Goal: Task Accomplishment & Management: Manage account settings

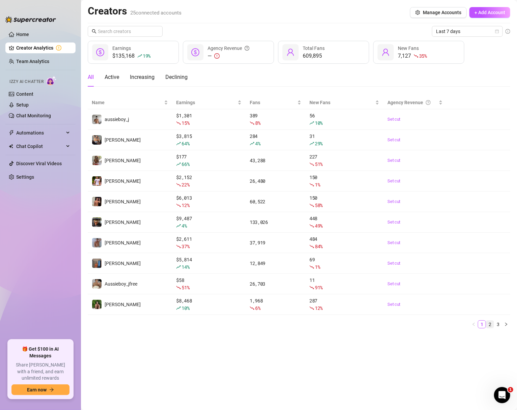
click at [486, 328] on link "2" at bounding box center [489, 324] width 7 height 7
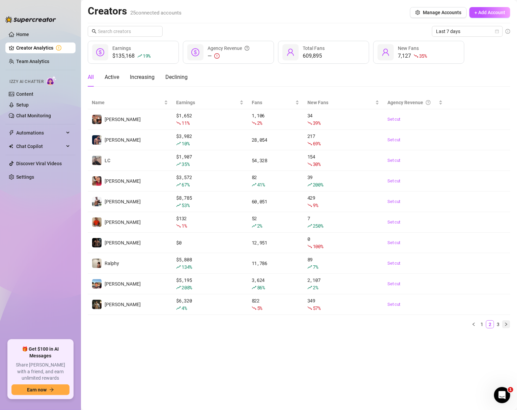
click at [502, 326] on button "button" at bounding box center [506, 324] width 8 height 8
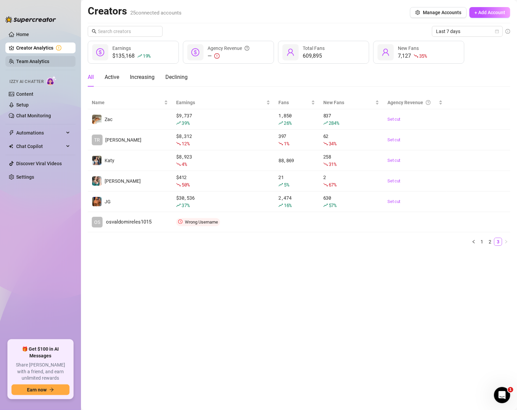
click at [28, 63] on link "Team Analytics" at bounding box center [32, 61] width 33 height 5
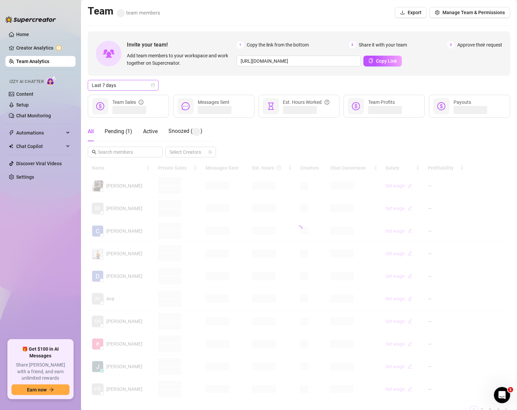
click at [155, 86] on div "Last 7 days" at bounding box center [123, 85] width 71 height 11
click at [120, 141] on div "Custom date" at bounding box center [123, 141] width 60 height 7
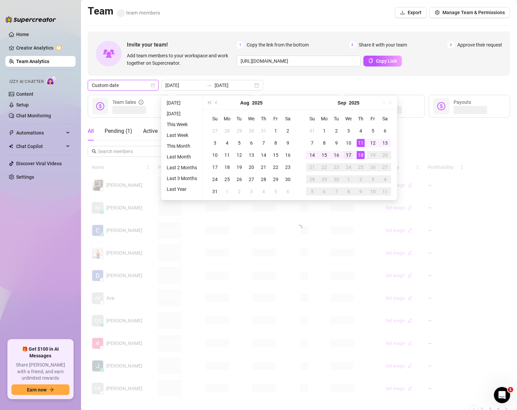
type input "[DATE]"
click at [347, 152] on div "17" at bounding box center [348, 155] width 8 height 8
click at [346, 152] on div "17" at bounding box center [348, 155] width 8 height 8
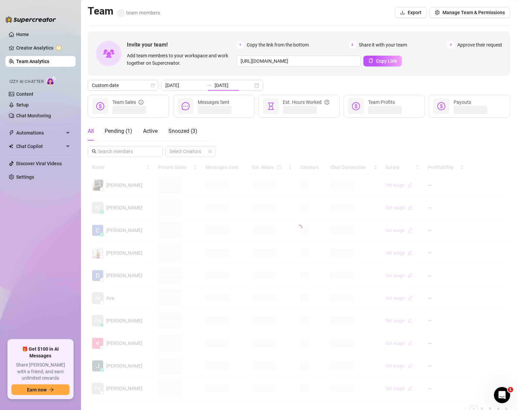
type input "[DATE]"
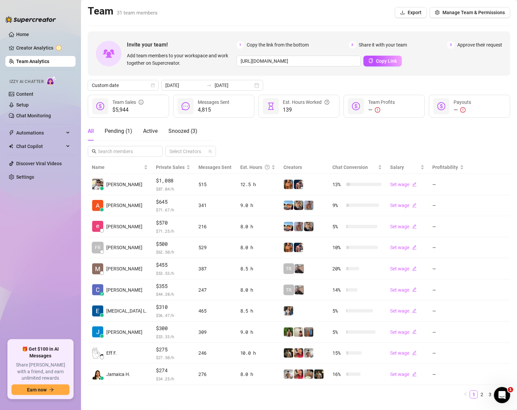
click at [45, 263] on ul "Home Creator Analytics Team Analytics Izzy AI Chatter Content Setup Chat Monito…" at bounding box center [40, 181] width 70 height 311
click at [64, 275] on ul "Home Creator Analytics Team Analytics Izzy AI Chatter Content Setup Chat Monito…" at bounding box center [40, 181] width 70 height 311
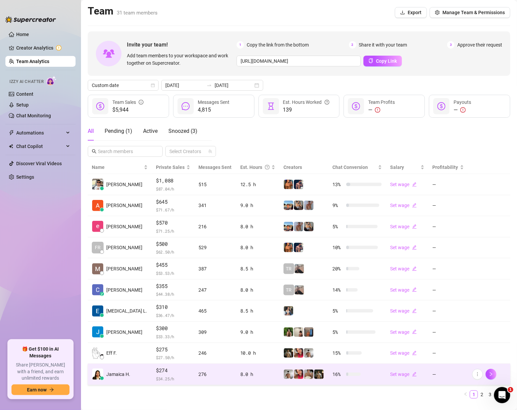
click at [253, 377] on div "8.0 h" at bounding box center [257, 374] width 35 height 7
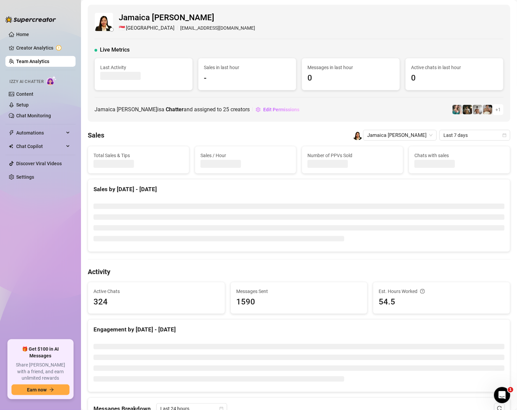
click at [54, 222] on ul "Home Creator Analytics Team Analytics Izzy AI Chatter Content Setup Chat Monito…" at bounding box center [40, 181] width 70 height 311
click at [13, 25] on div at bounding box center [30, 16] width 51 height 20
click at [23, 59] on link "Team Analytics" at bounding box center [32, 61] width 33 height 5
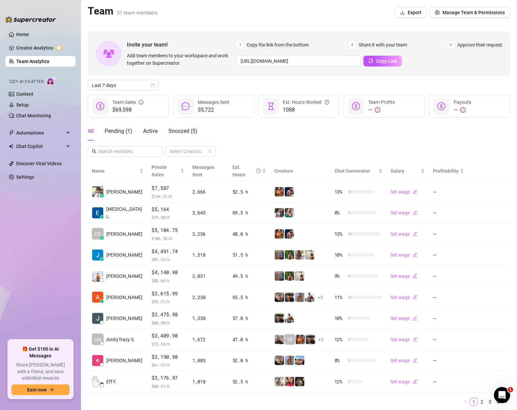
click at [37, 268] on ul "Home Creator Analytics Team Analytics Izzy AI Chatter Content Setup Chat Monito…" at bounding box center [40, 181] width 70 height 311
click at [482, 398] on link "2" at bounding box center [481, 401] width 7 height 7
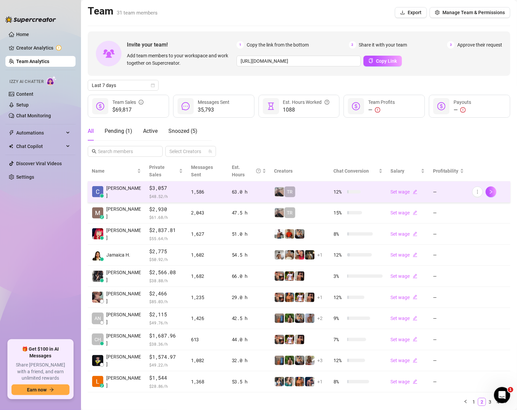
click at [196, 181] on td "1,586" at bounding box center [207, 191] width 41 height 21
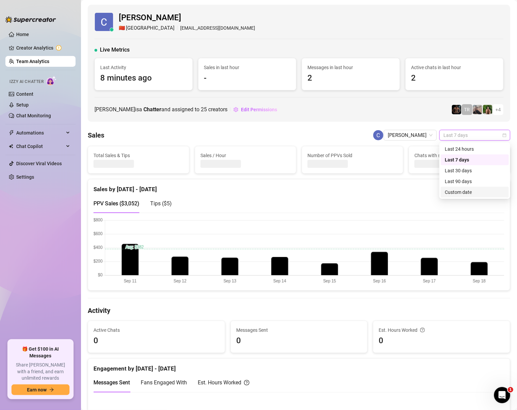
click at [471, 194] on div "Custom date" at bounding box center [474, 191] width 60 height 7
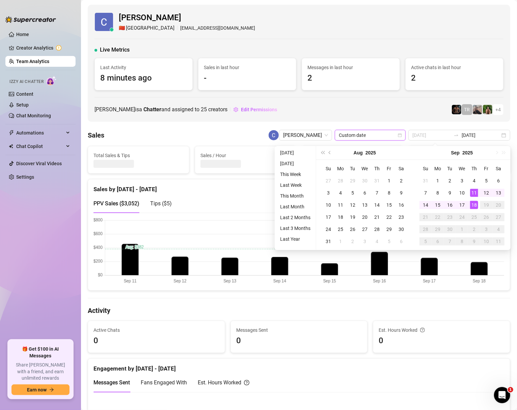
type input "[DATE]"
click at [474, 202] on div "18" at bounding box center [474, 205] width 8 height 8
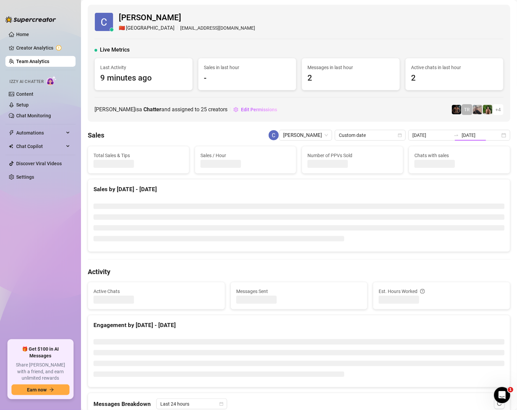
type input "[DATE]"
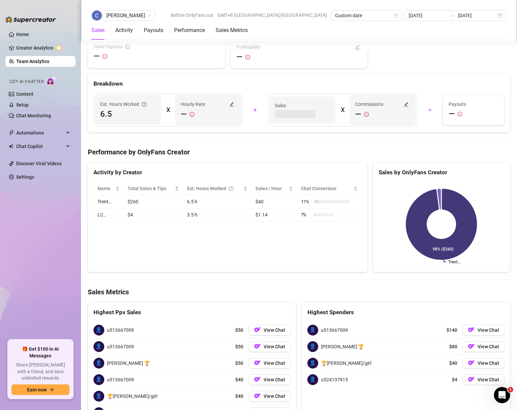
scroll to position [1031, 0]
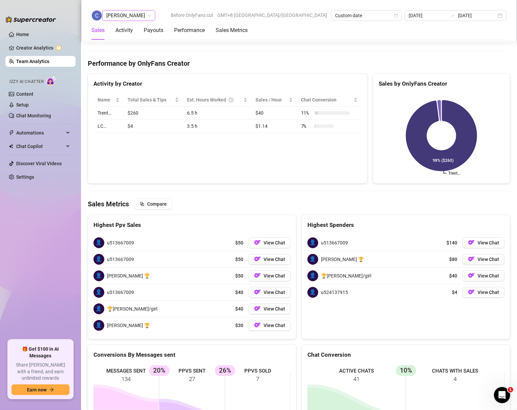
click at [151, 17] on span "Charmaine Javillonar" at bounding box center [128, 15] width 45 height 10
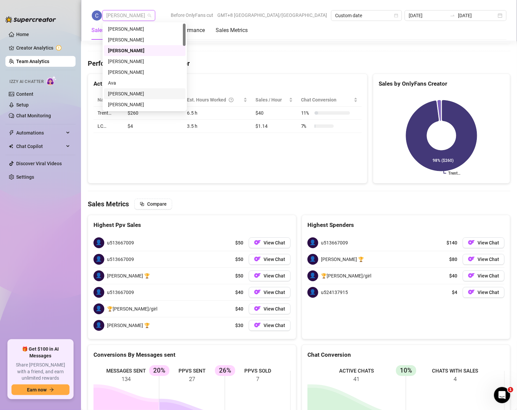
click at [133, 93] on div "Chloe Louise" at bounding box center [145, 93] width 74 height 7
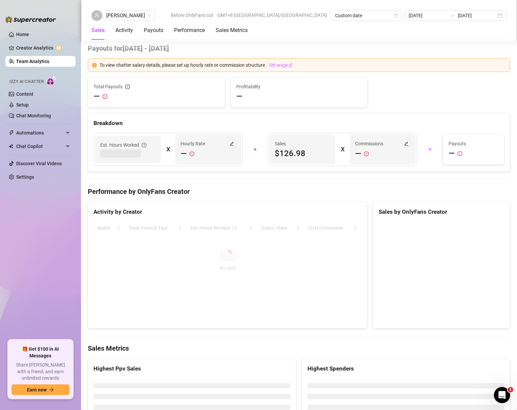
scroll to position [1004, 0]
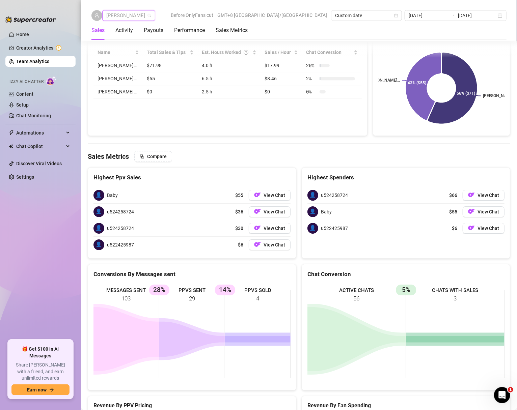
click at [140, 15] on span "Chloe Louise" at bounding box center [128, 15] width 45 height 10
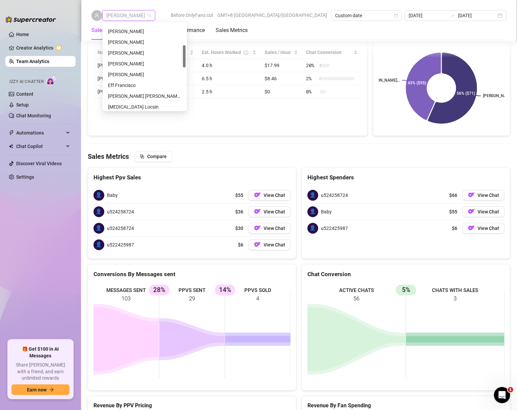
scroll to position [83, 0]
click at [118, 74] on div "[PERSON_NAME]" at bounding box center [145, 75] width 74 height 7
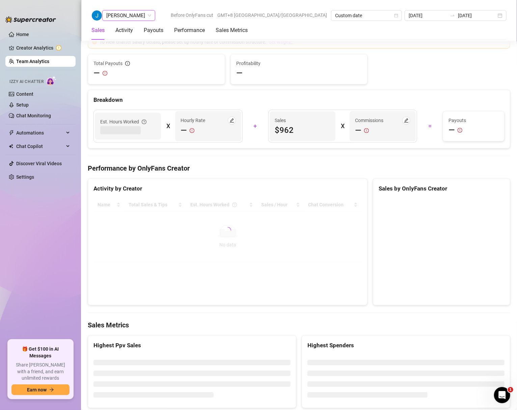
scroll to position [1043, 0]
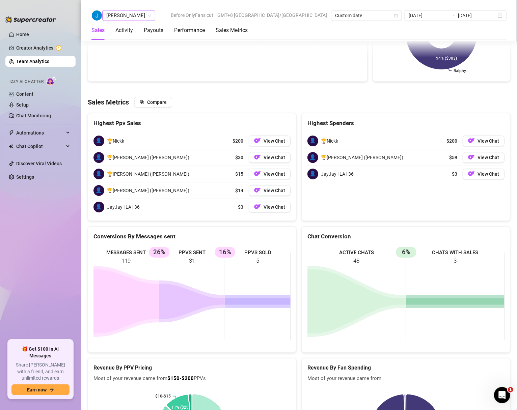
click at [125, 19] on span "[PERSON_NAME]" at bounding box center [128, 15] width 45 height 10
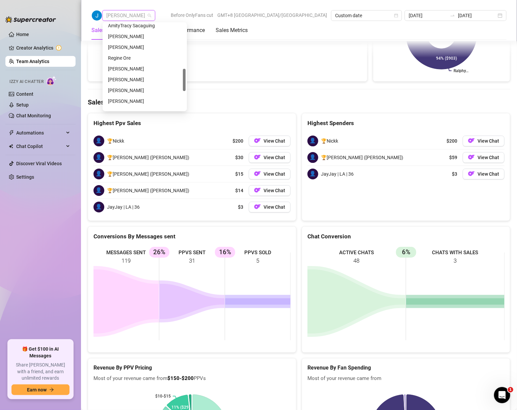
scroll to position [170, 0]
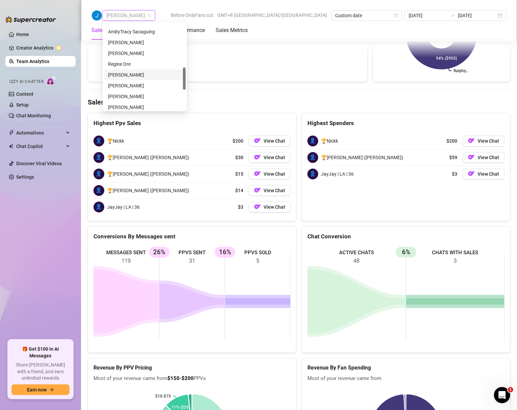
click at [138, 78] on div "Adrian Custodio" at bounding box center [145, 74] width 74 height 7
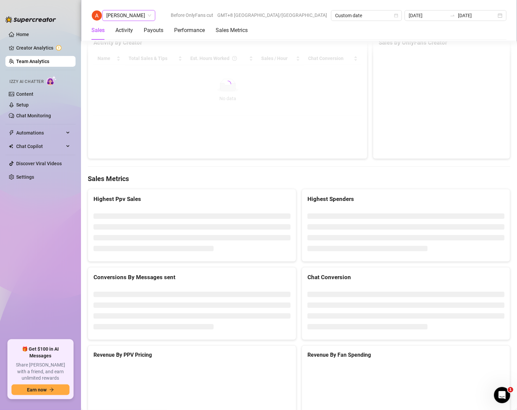
scroll to position [1026, 0]
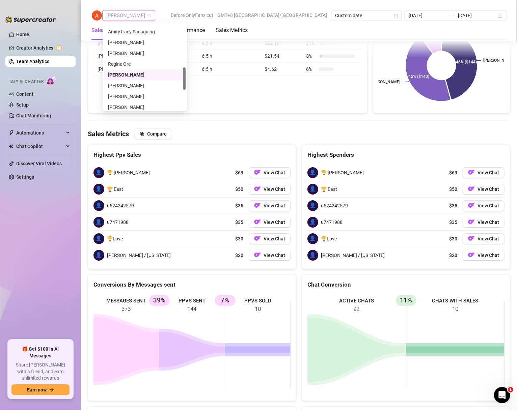
click at [119, 14] on span "Adrian Custodio" at bounding box center [128, 15] width 45 height 10
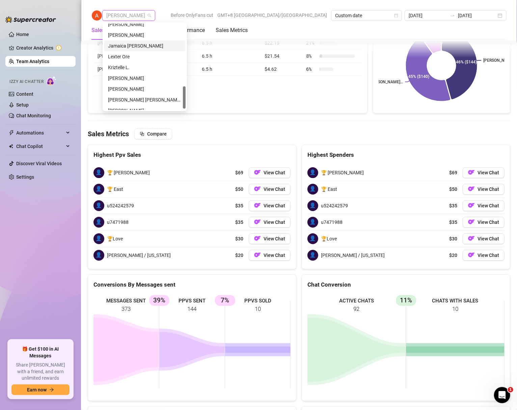
click at [140, 46] on div "Jamaica [PERSON_NAME]" at bounding box center [145, 45] width 74 height 7
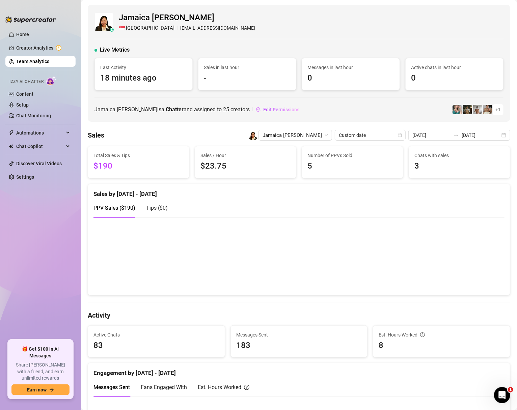
click at [28, 60] on link "Team Analytics" at bounding box center [32, 61] width 33 height 5
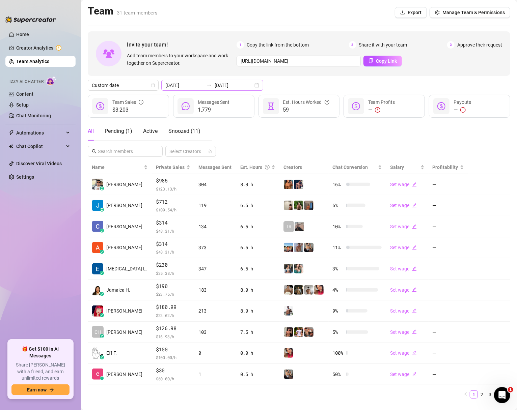
click at [242, 85] on div "2025-09-18 2025-09-18" at bounding box center [212, 85] width 102 height 11
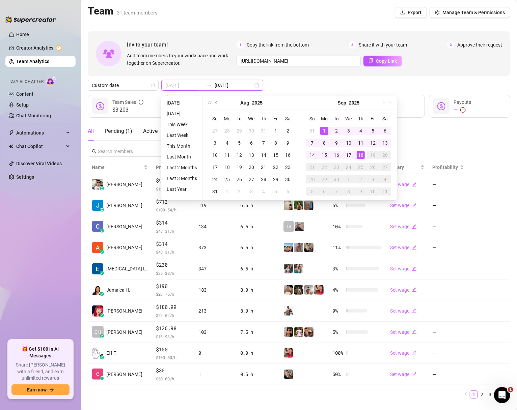
type input "2025-09-01"
click at [320, 131] on div "1" at bounding box center [324, 131] width 8 height 8
type input "[DATE]"
click at [359, 155] on div "18" at bounding box center [360, 155] width 8 height 8
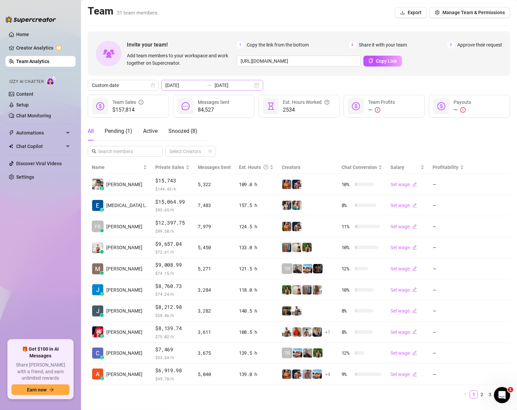
click at [241, 86] on div "2025-09-01 2025-09-18" at bounding box center [212, 85] width 102 height 11
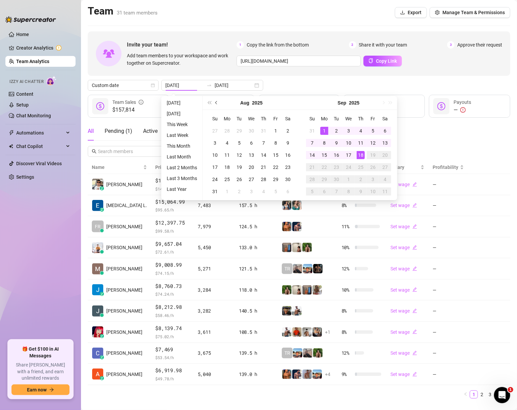
click at [218, 103] on button "Previous month (PageUp)" at bounding box center [216, 102] width 7 height 13
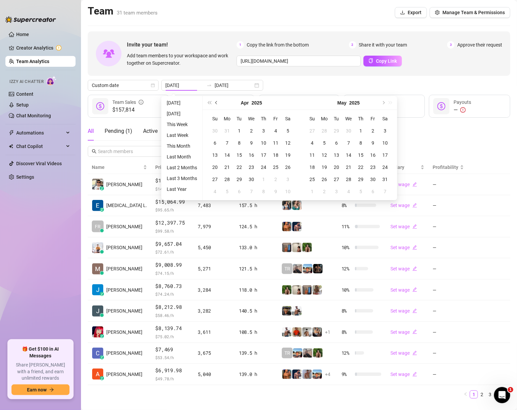
click at [218, 103] on button "Previous month (PageUp)" at bounding box center [216, 102] width 7 height 13
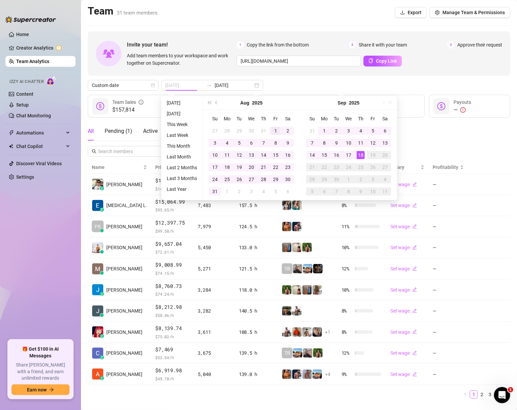
click at [274, 132] on div "1" at bounding box center [275, 131] width 8 height 8
type input "2025-08-01"
type input "[DATE]"
click at [215, 101] on span "Previous month (PageUp)" at bounding box center [216, 102] width 3 height 3
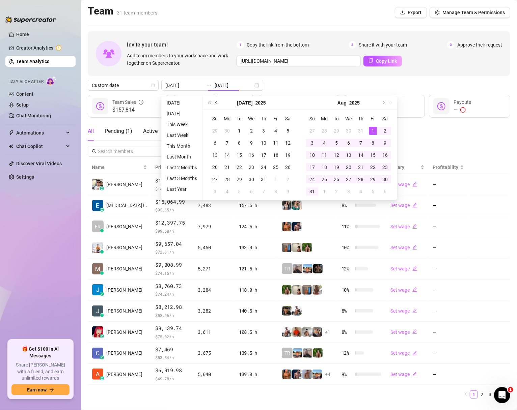
click at [215, 101] on span "Previous month (PageUp)" at bounding box center [216, 102] width 3 height 3
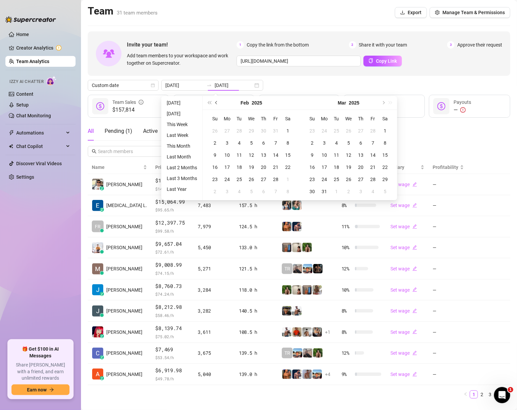
click at [215, 101] on span "Previous month (PageUp)" at bounding box center [216, 102] width 3 height 3
type input "2025-09-01"
click at [215, 101] on span "Previous month (PageUp)" at bounding box center [216, 102] width 3 height 3
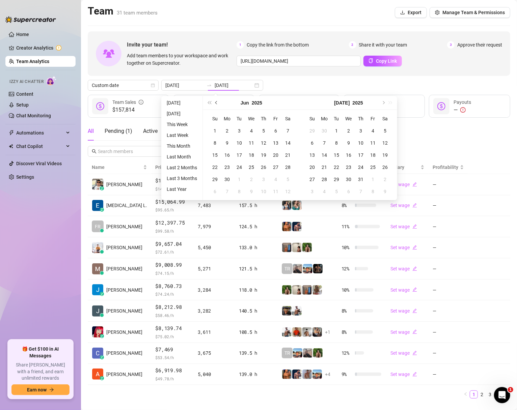
click at [215, 101] on span "Previous month (PageUp)" at bounding box center [216, 102] width 3 height 3
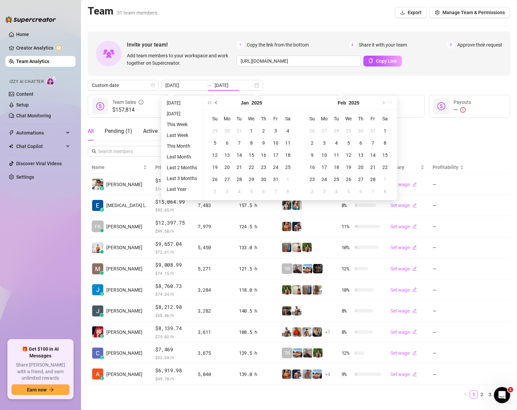
click at [215, 101] on span "Previous month (PageUp)" at bounding box center [216, 102] width 3 height 3
click at [216, 103] on span "Previous month (PageUp)" at bounding box center [216, 102] width 3 height 3
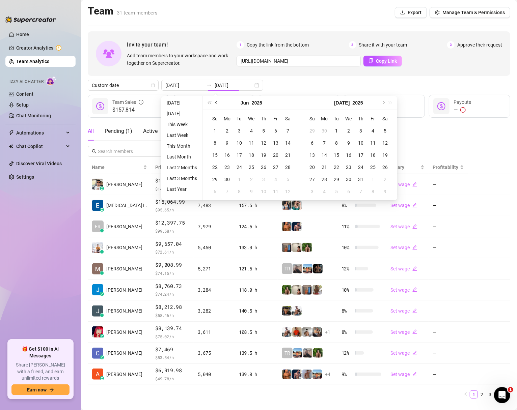
click at [216, 103] on span "Previous month (PageUp)" at bounding box center [216, 102] width 3 height 3
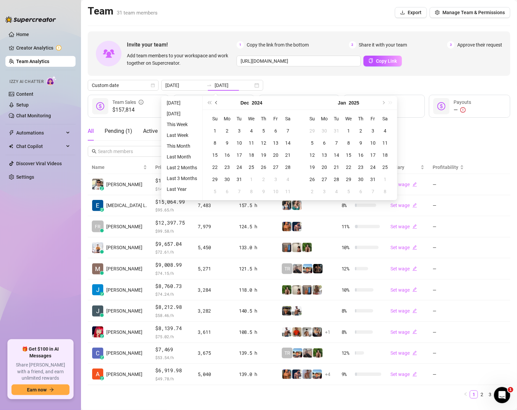
click at [216, 103] on span "Previous month (PageUp)" at bounding box center [216, 102] width 3 height 3
click at [383, 103] on span "Next month (PageDown)" at bounding box center [382, 102] width 3 height 3
type input "[DATE]"
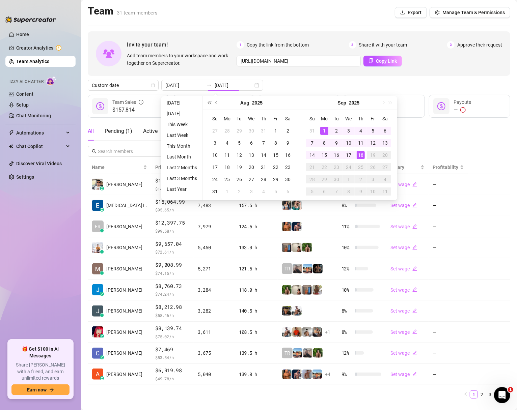
click at [206, 104] on button "Last year (Control + left)" at bounding box center [208, 102] width 7 height 13
click at [208, 104] on span "Last year (Control + left)" at bounding box center [208, 102] width 3 height 3
click at [389, 100] on div "Sep 2023" at bounding box center [348, 103] width 97 height 14
type input "2025-09-01"
click at [210, 103] on span "Last year (Control + left)" at bounding box center [208, 102] width 3 height 3
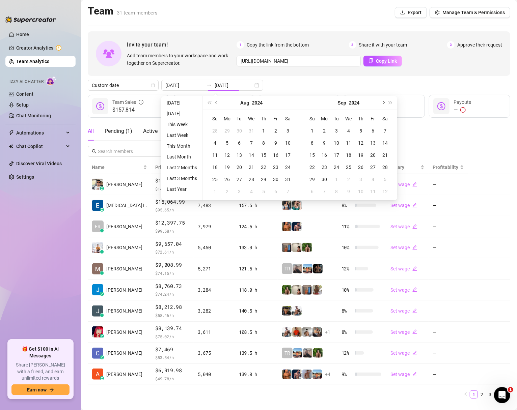
click at [382, 103] on span "Next month (PageDown)" at bounding box center [382, 102] width 3 height 3
click at [213, 99] on button "Previous month (PageUp)" at bounding box center [216, 102] width 7 height 13
click at [214, 100] on button "Previous month (PageUp)" at bounding box center [216, 102] width 7 height 13
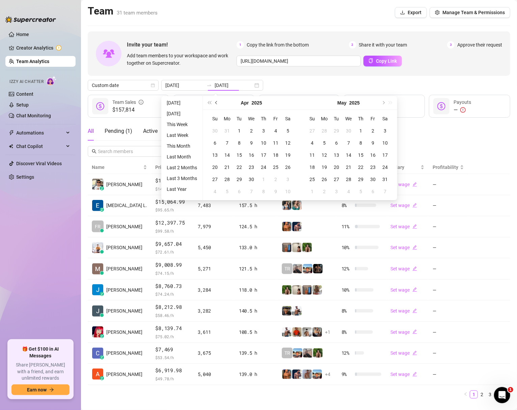
click at [214, 100] on button "Previous month (PageUp)" at bounding box center [216, 102] width 7 height 13
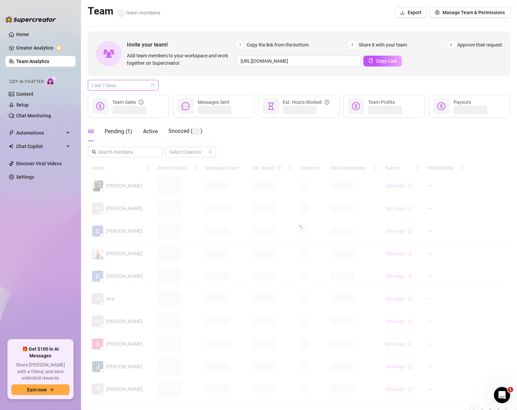
click at [152, 88] on span "Last 7 days" at bounding box center [123, 85] width 63 height 10
click at [112, 139] on div "Custom date" at bounding box center [123, 141] width 60 height 7
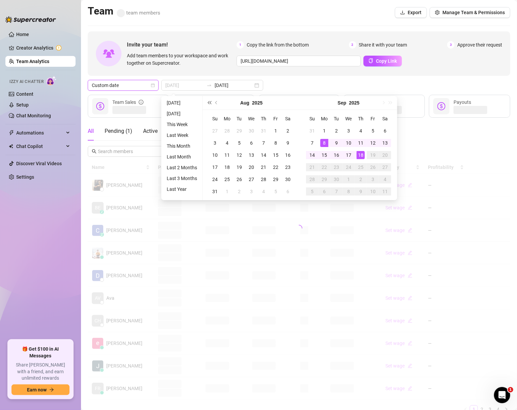
type input "[DATE]"
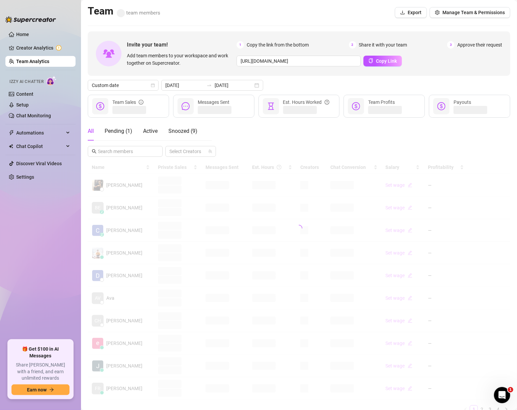
click at [287, 81] on div "Custom date 2025-09-11 2025-09-18" at bounding box center [299, 85] width 422 height 11
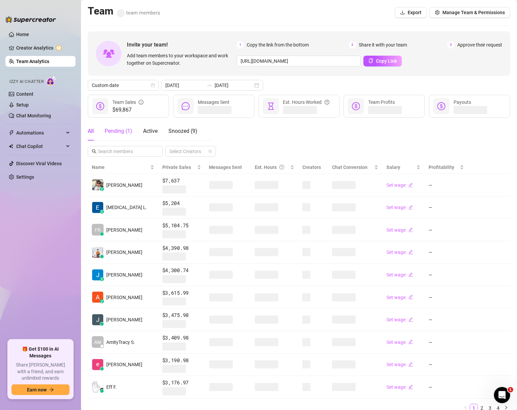
click at [118, 131] on div "Pending ( 1 )" at bounding box center [119, 131] width 28 height 8
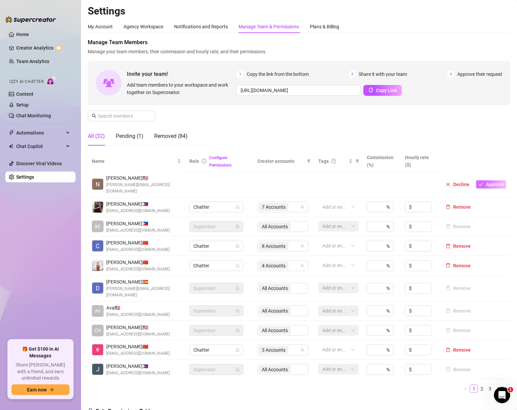
click at [494, 182] on span "Approve" at bounding box center [495, 184] width 18 height 5
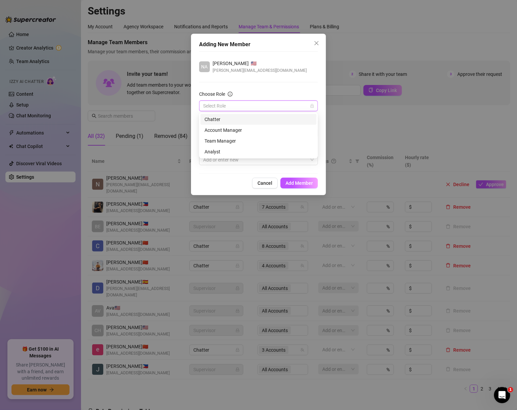
click at [233, 109] on input "Choose Role" at bounding box center [255, 106] width 105 height 10
click at [264, 92] on div "Choose Role" at bounding box center [258, 95] width 119 height 10
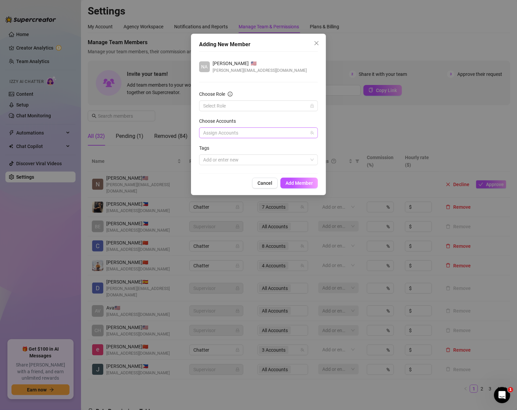
click at [235, 134] on div at bounding box center [254, 132] width 109 height 9
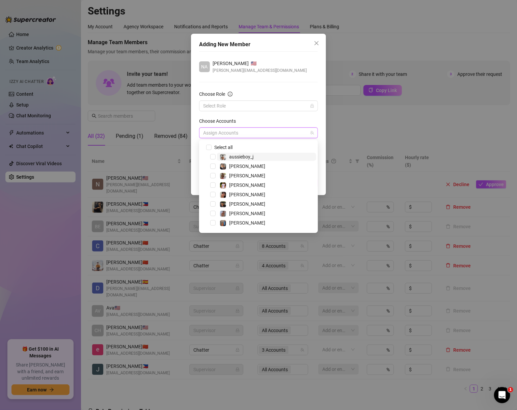
click at [260, 93] on div "Choose Role" at bounding box center [258, 95] width 119 height 10
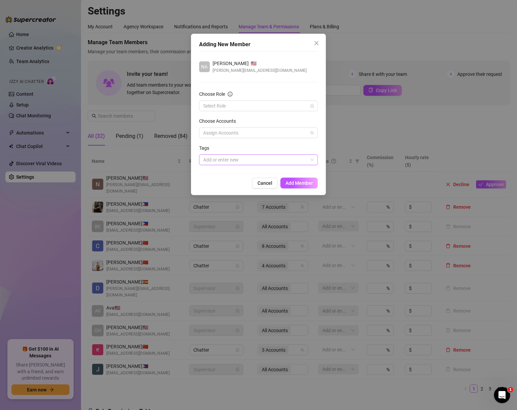
click at [242, 162] on div at bounding box center [254, 159] width 109 height 9
click at [289, 81] on div "NA Naomi Ochoa 🇺🇸 naomi@circemanagement.com Choose Role Select Role Choose Acco…" at bounding box center [258, 112] width 119 height 122
click at [317, 39] on button "Close" at bounding box center [316, 43] width 11 height 11
